Goal: Task Accomplishment & Management: Manage account settings

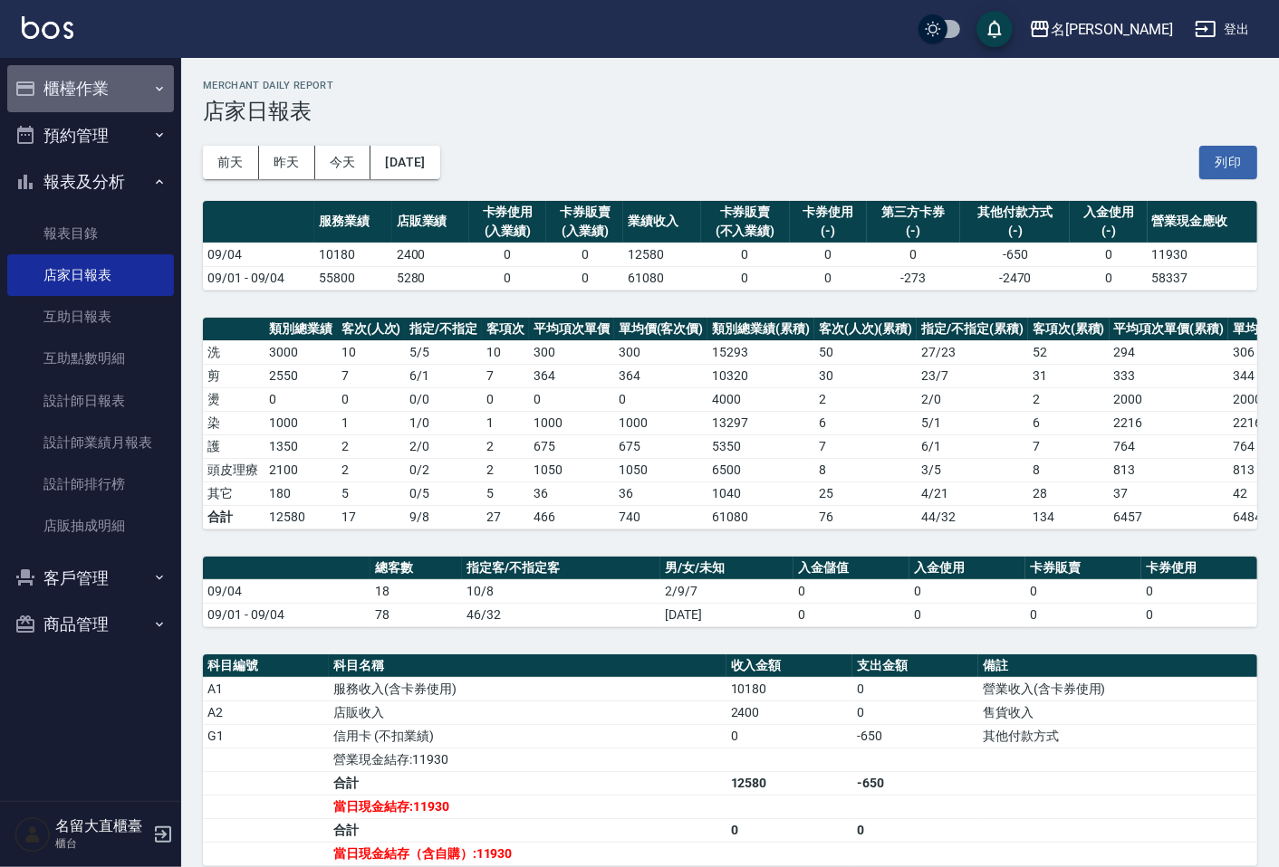
click at [91, 89] on button "櫃檯作業" at bounding box center [90, 88] width 167 height 47
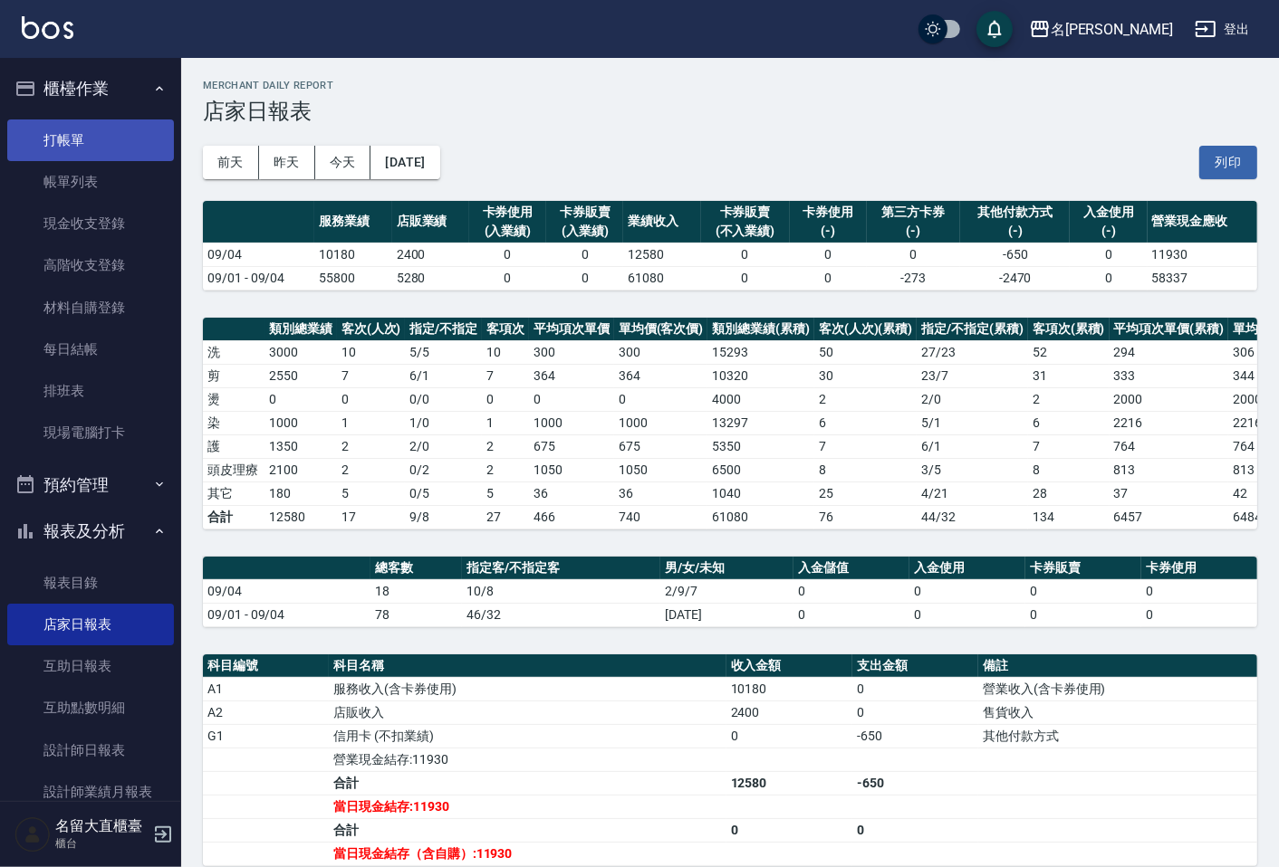
click at [120, 139] on link "打帳單" at bounding box center [90, 141] width 167 height 42
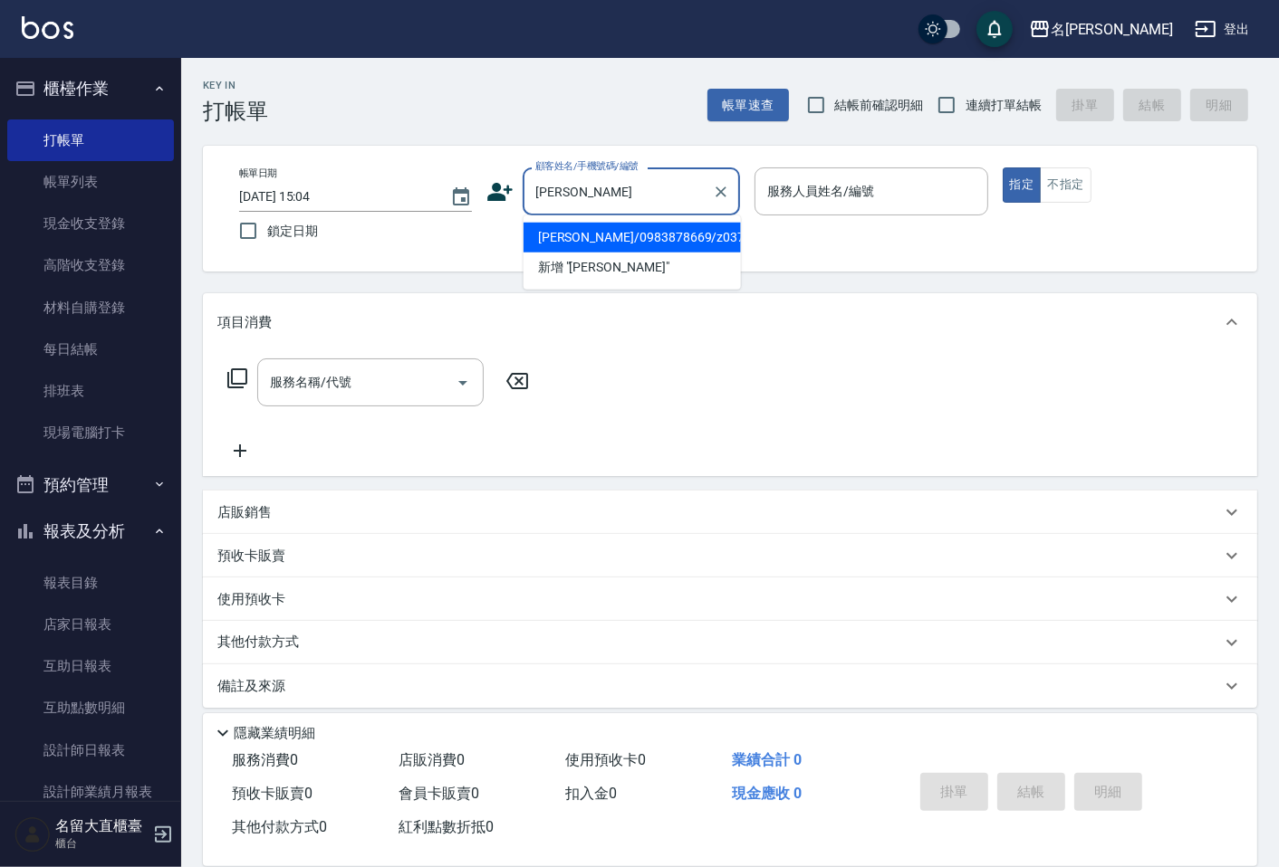
click at [608, 236] on li "[PERSON_NAME]/0983878669/z037" at bounding box center [631, 238] width 217 height 30
type input "[PERSON_NAME]/0983878669/z037"
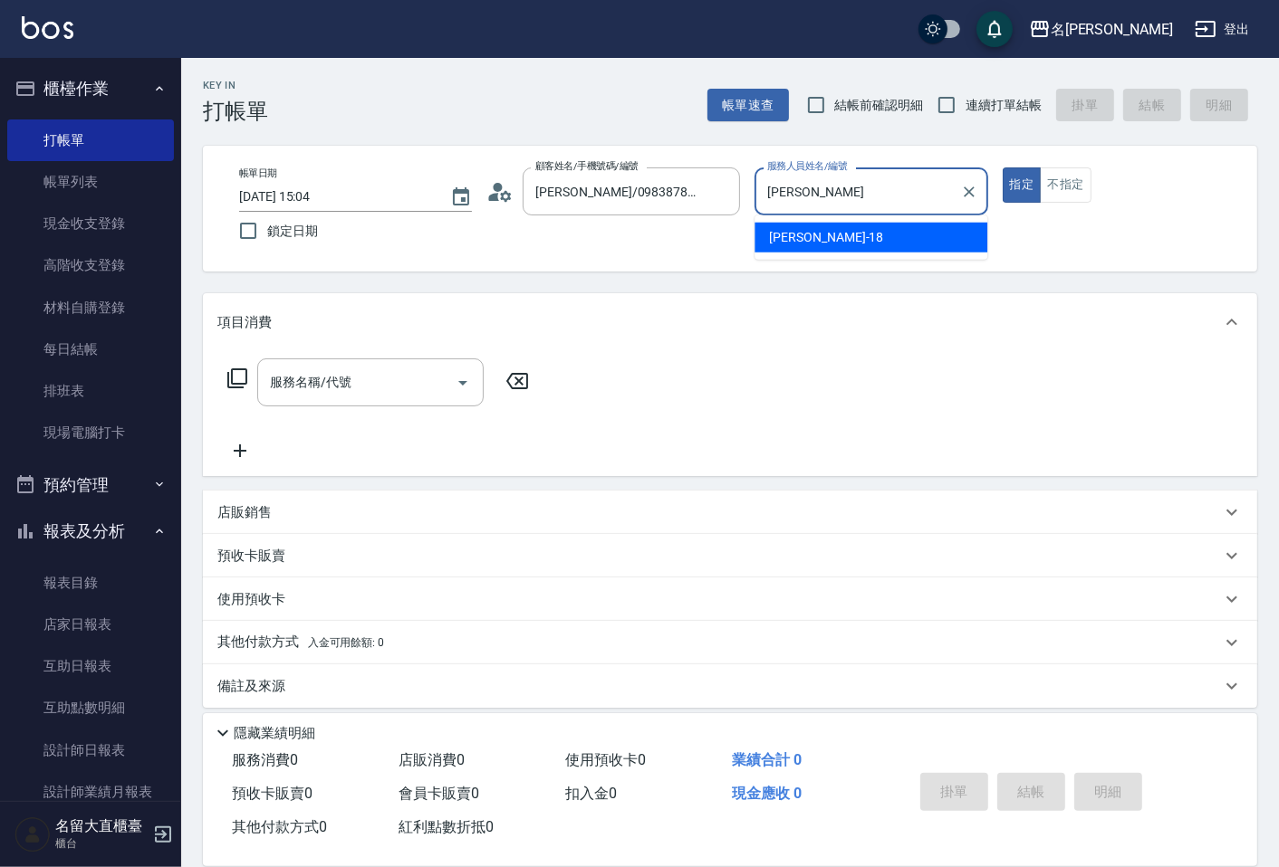
type input "憶"
type input "[PERSON_NAME]3"
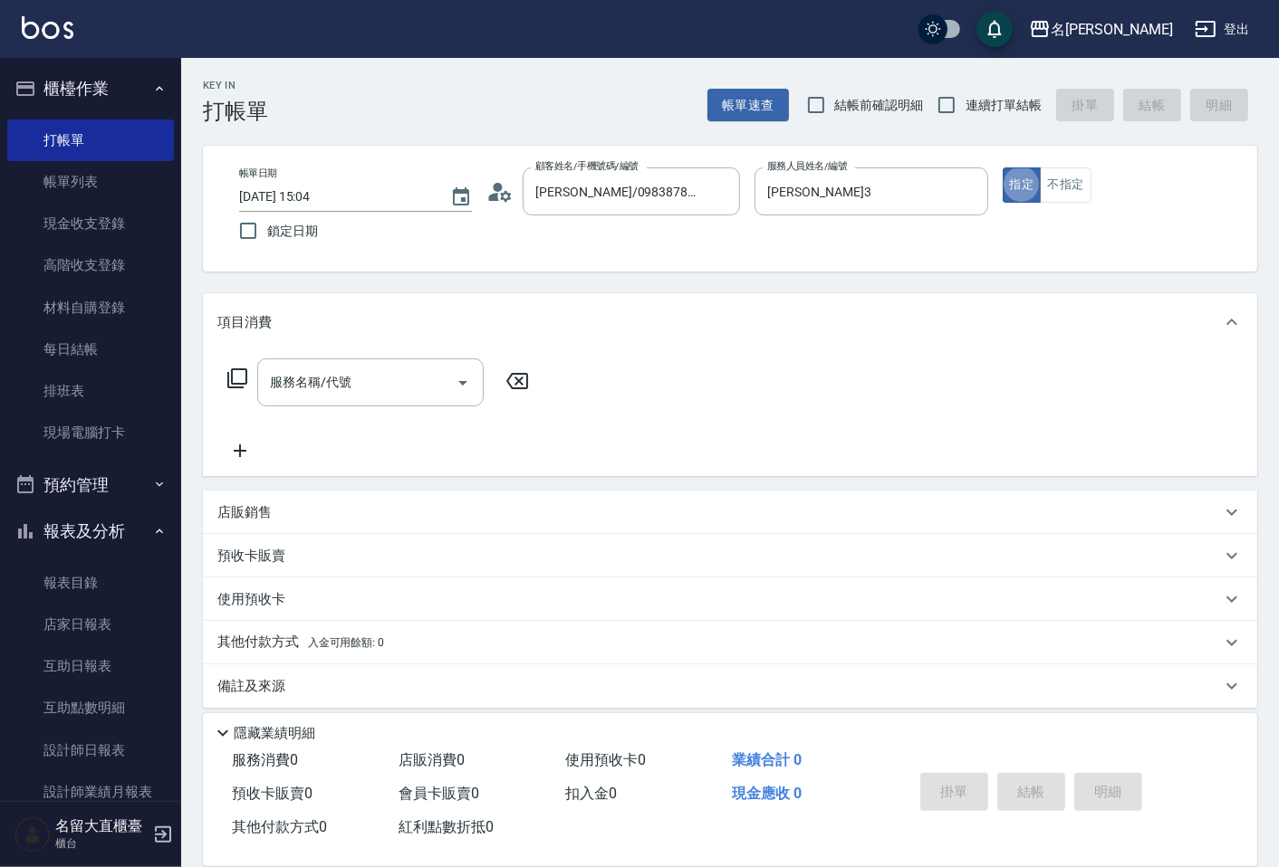
type button "true"
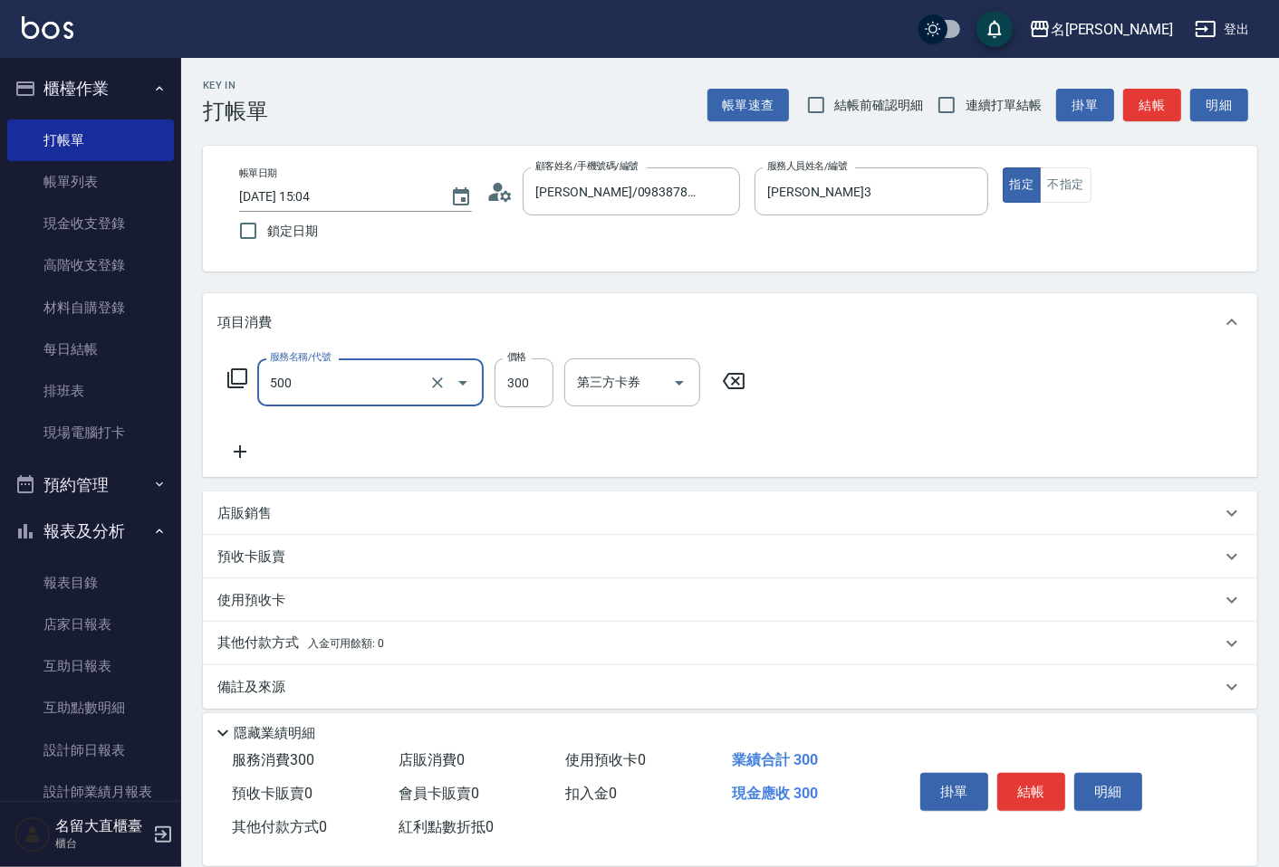
type input "洗髮(500)"
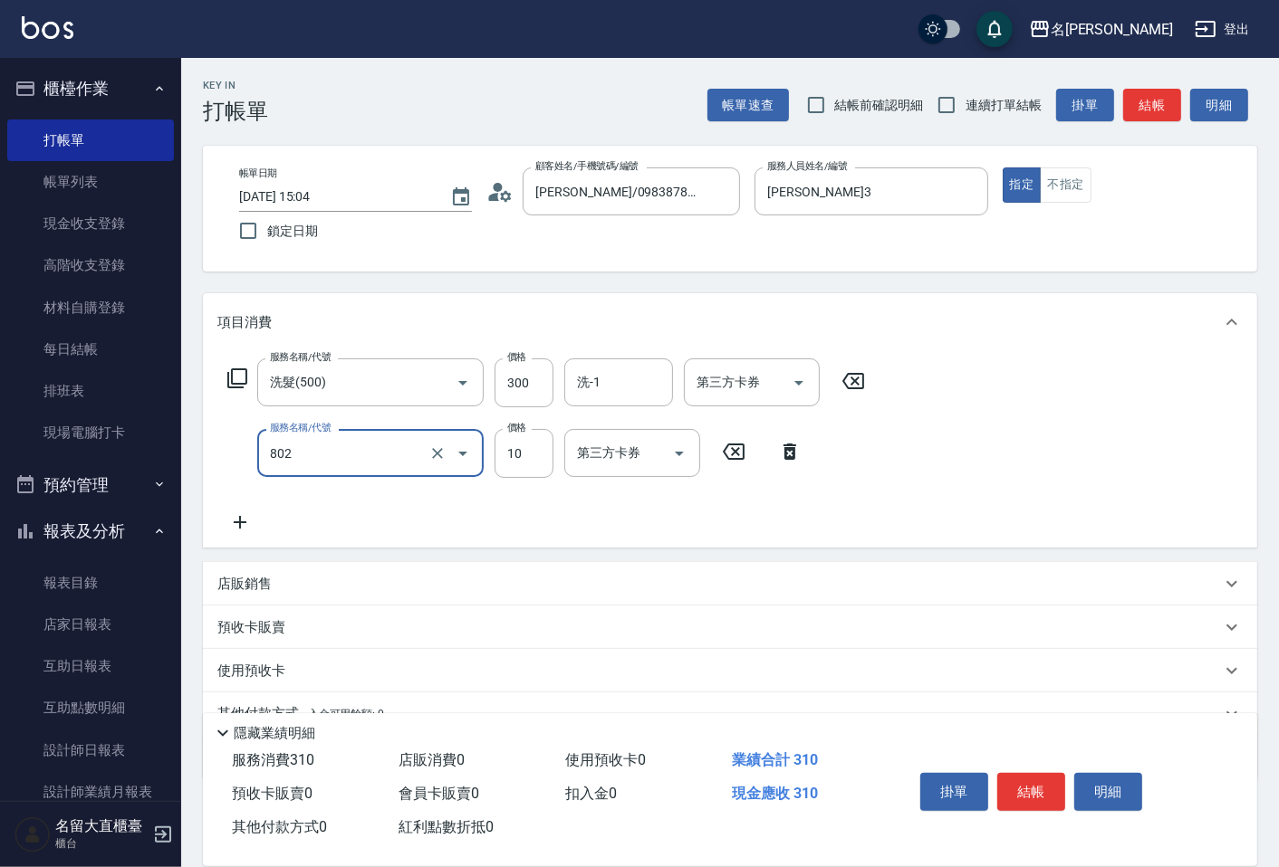
type input "潤絲(802)"
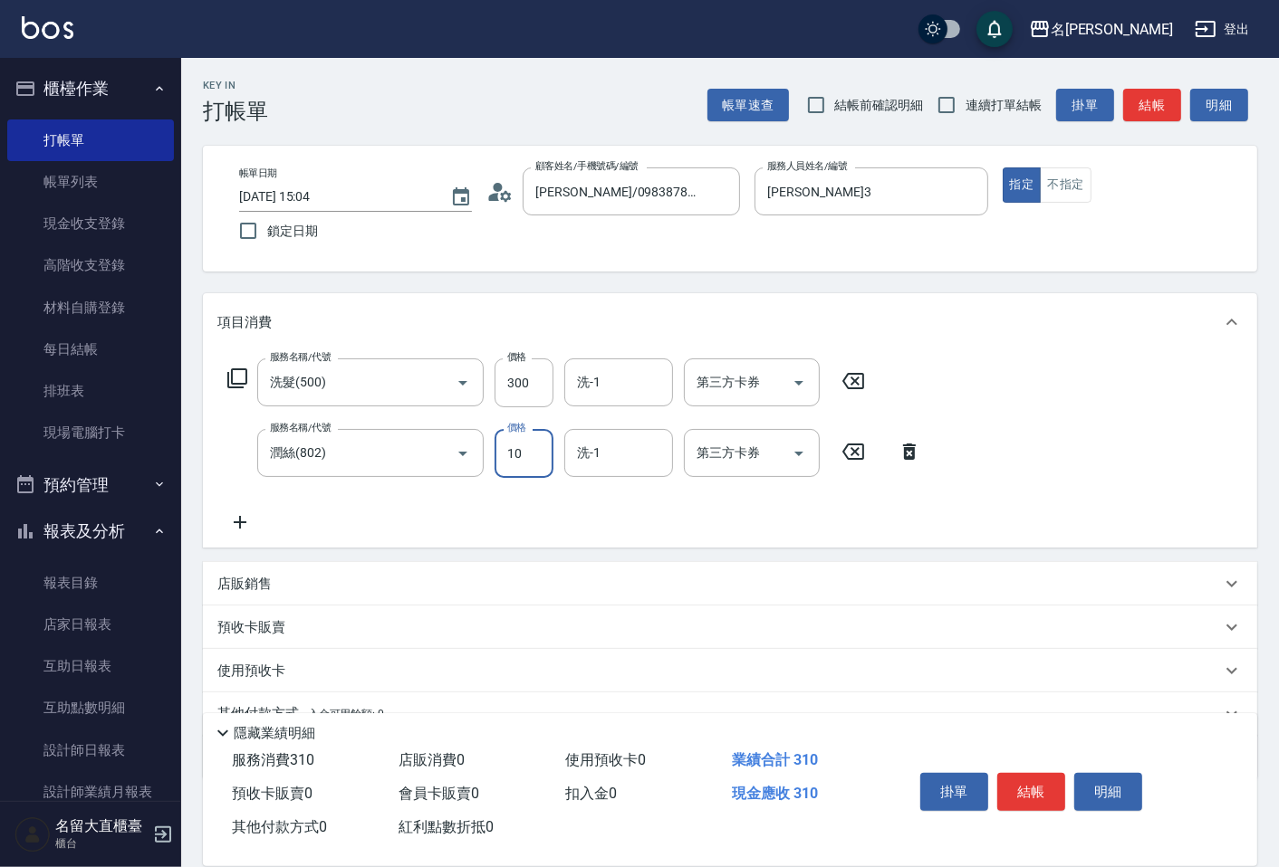
click at [530, 463] on input "10" at bounding box center [523, 453] width 59 height 49
type input "20"
click at [1061, 790] on button "結帳" at bounding box center [1031, 792] width 68 height 38
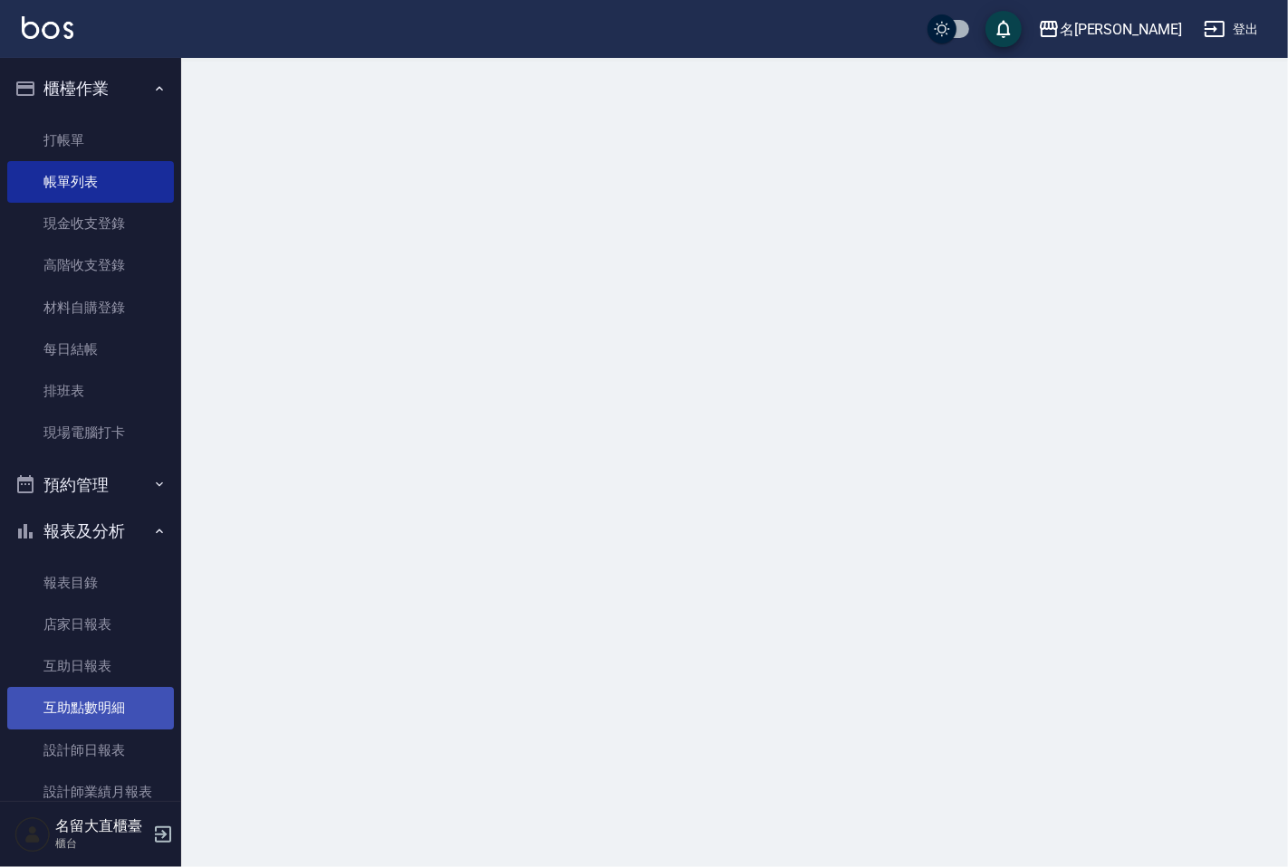
scroll to position [201, 0]
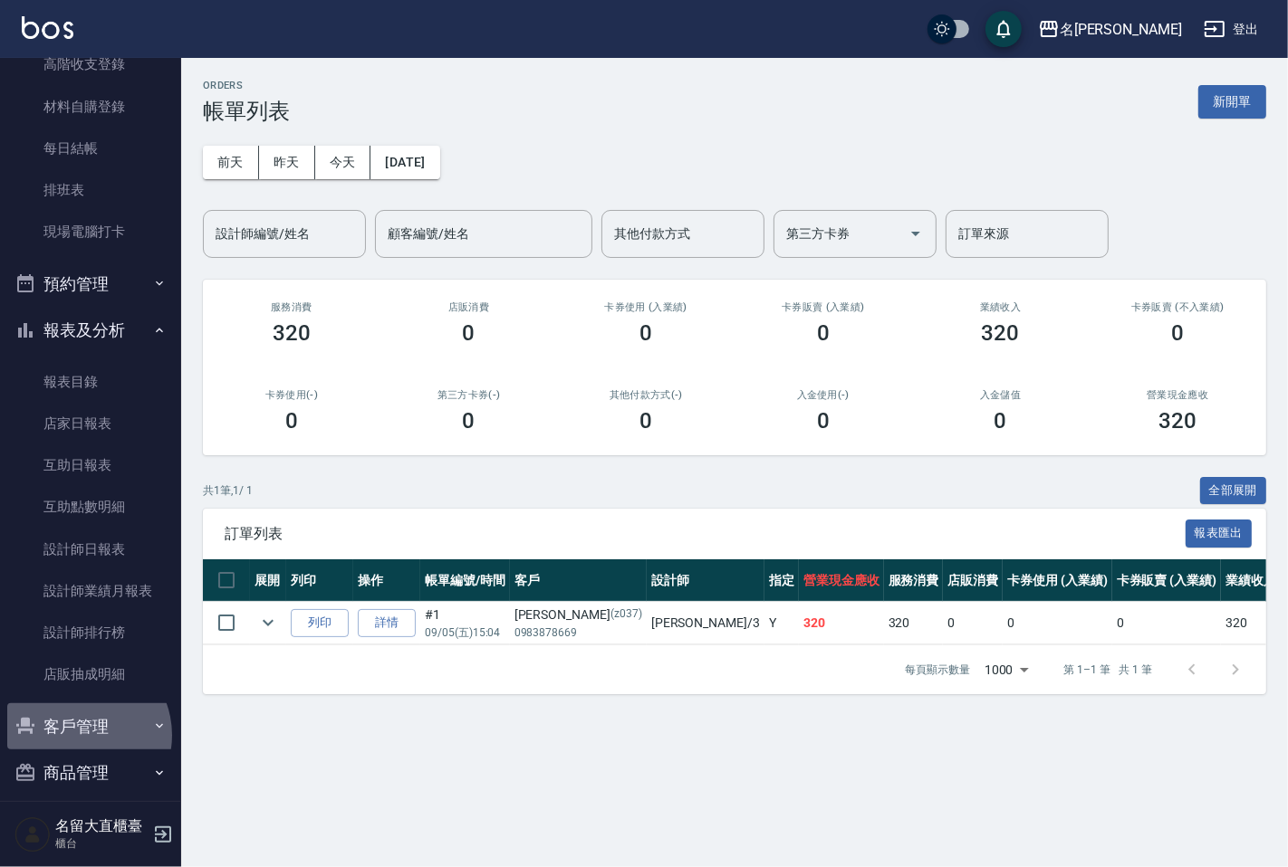
click at [76, 735] on button "客戶管理" at bounding box center [90, 727] width 167 height 47
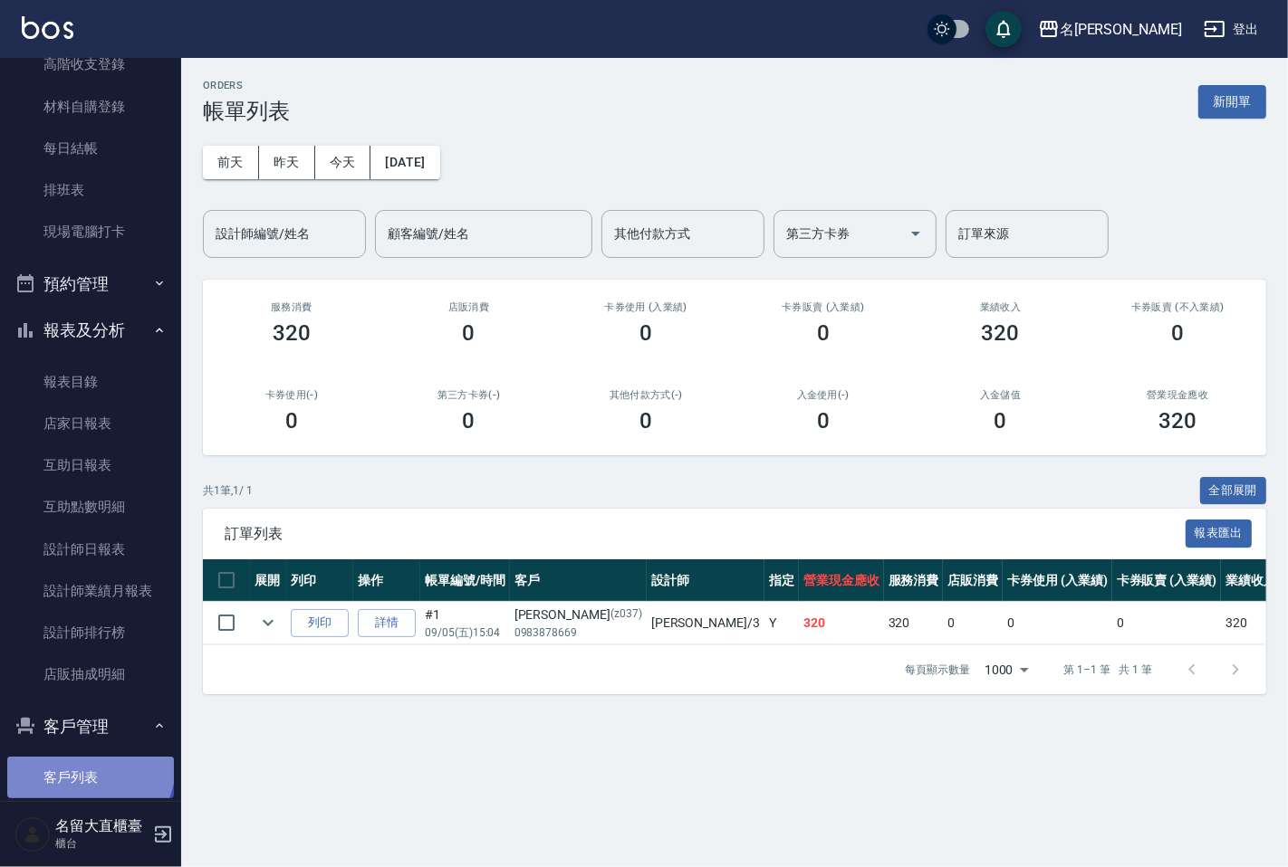
click at [88, 766] on link "客戶列表" at bounding box center [90, 778] width 167 height 42
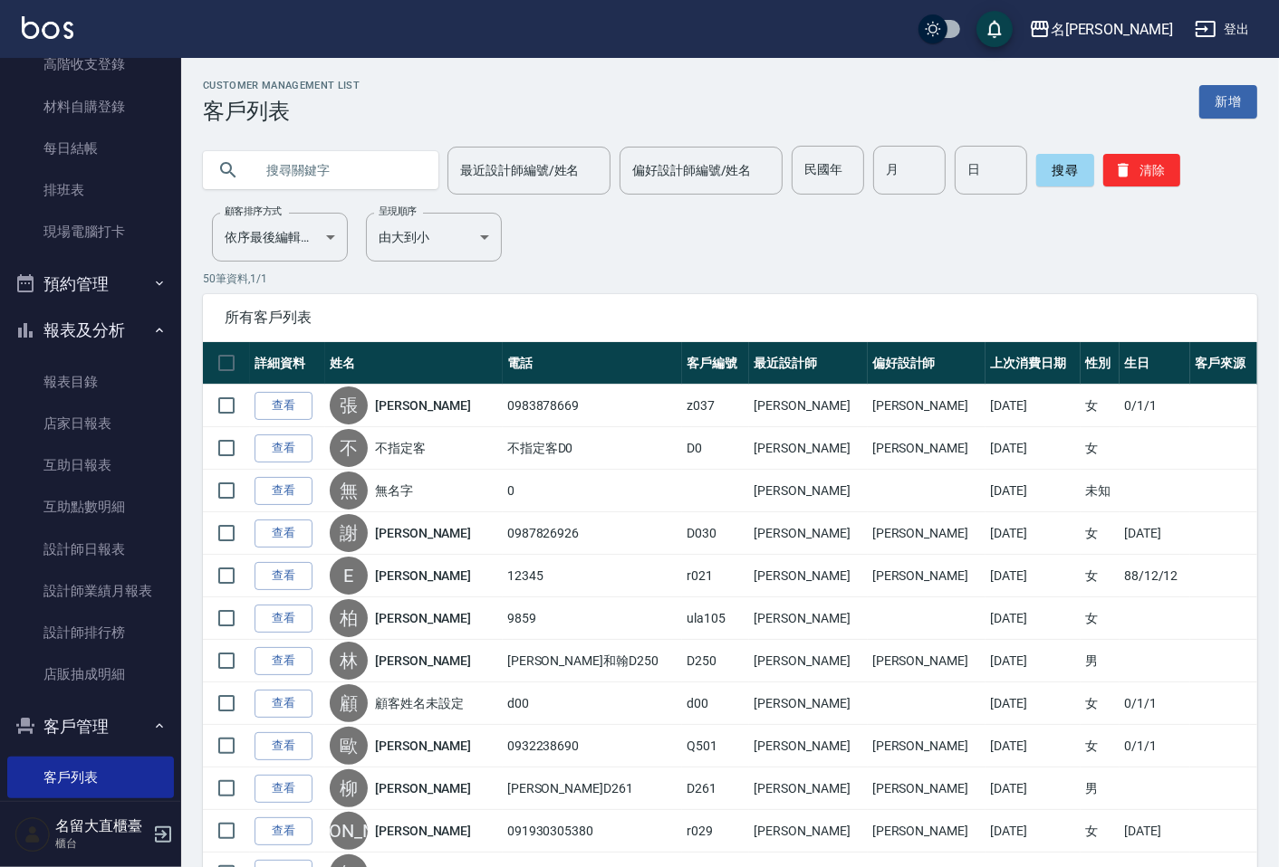
click at [306, 183] on input "text" at bounding box center [339, 170] width 170 height 49
click at [313, 184] on input "text" at bounding box center [339, 170] width 170 height 49
click at [313, 188] on input "text" at bounding box center [339, 170] width 170 height 49
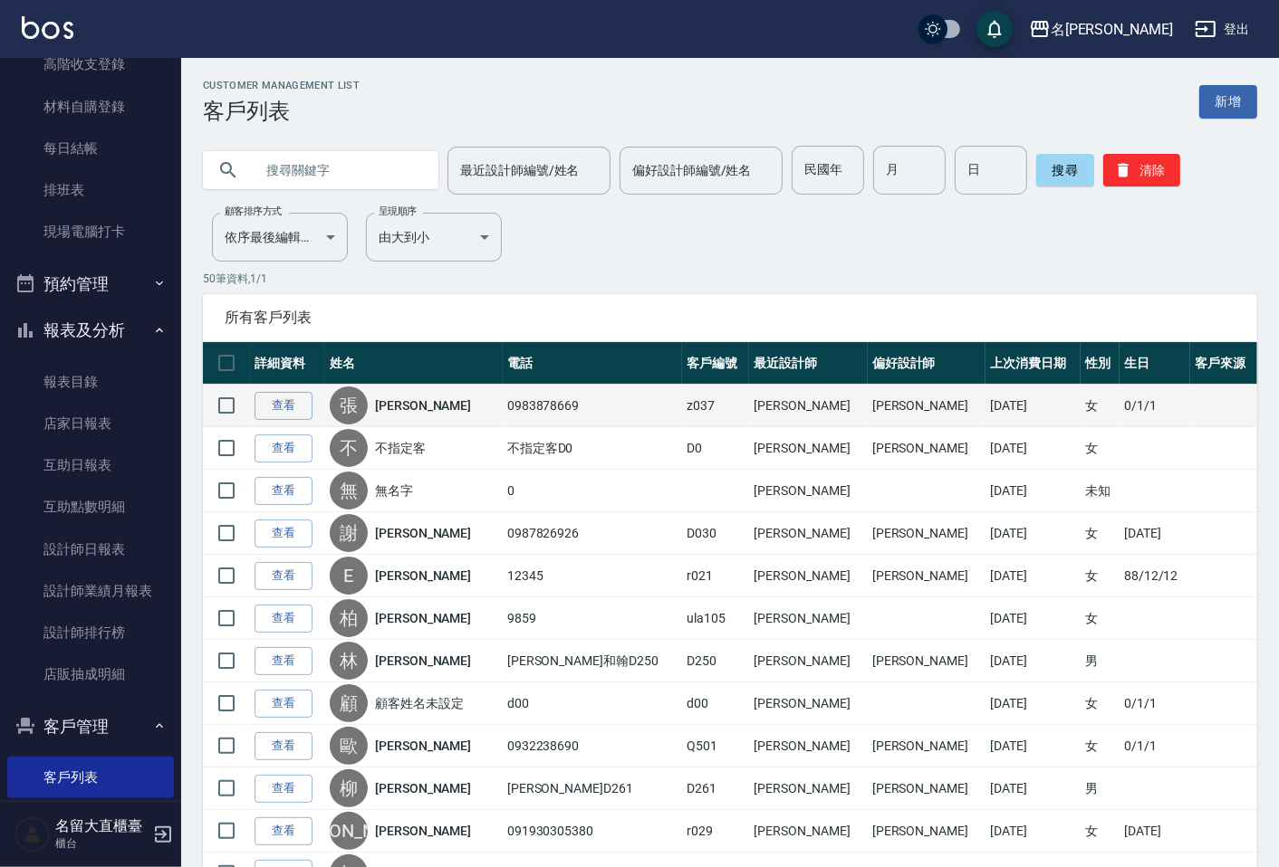
click at [426, 418] on div "[PERSON_NAME]" at bounding box center [414, 406] width 168 height 38
click at [423, 403] on link "[PERSON_NAME]" at bounding box center [423, 406] width 96 height 18
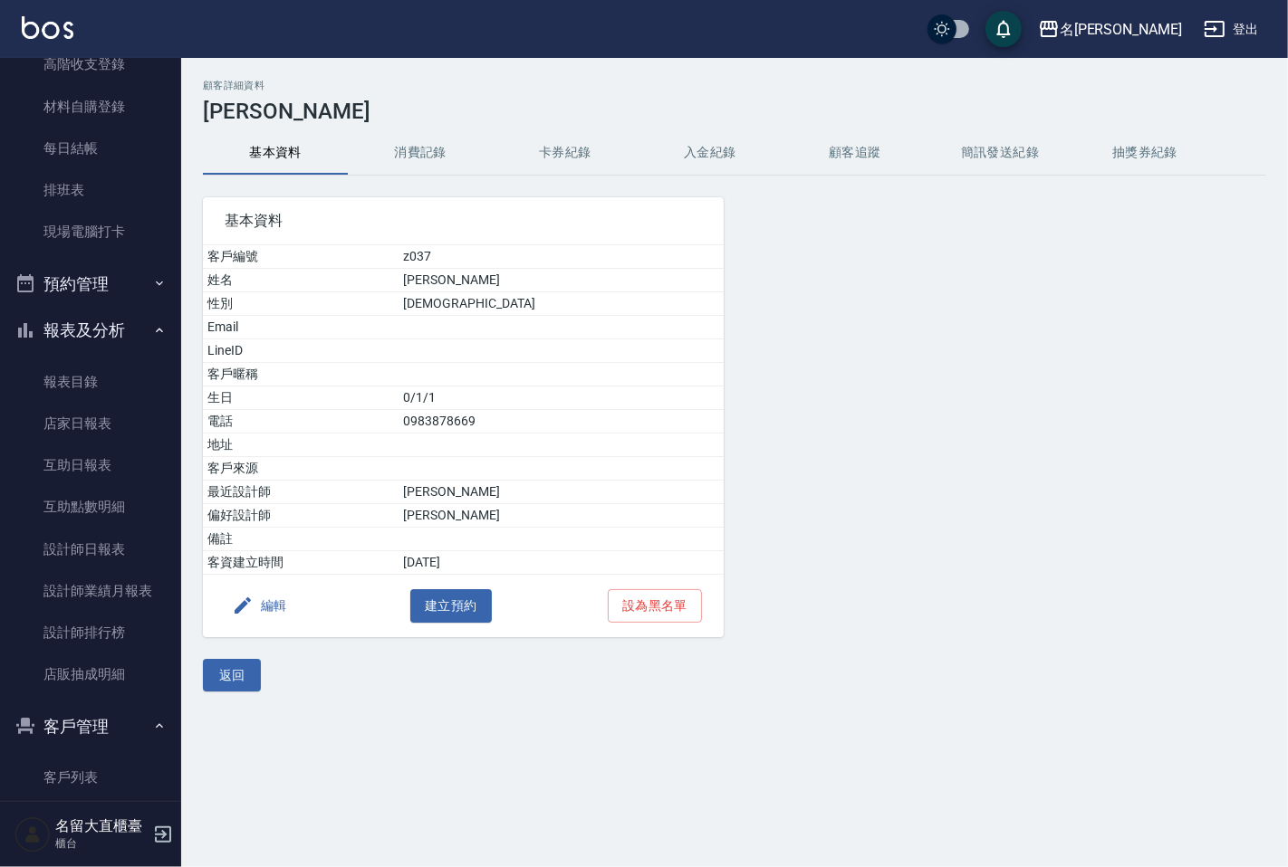
click at [395, 155] on button "消費記錄" at bounding box center [420, 152] width 145 height 43
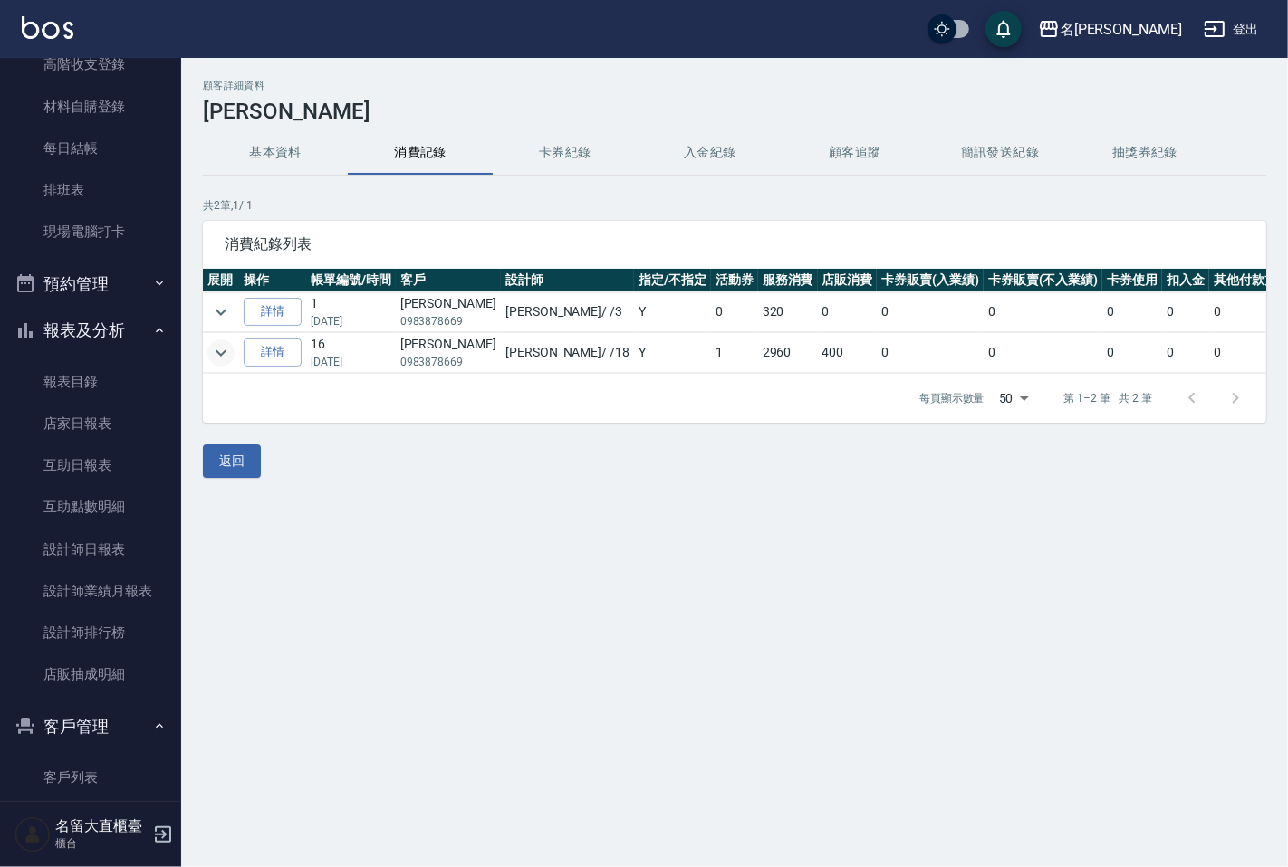
click at [217, 351] on icon "expand row" at bounding box center [221, 353] width 11 height 6
